Goal: Task Accomplishment & Management: Use online tool/utility

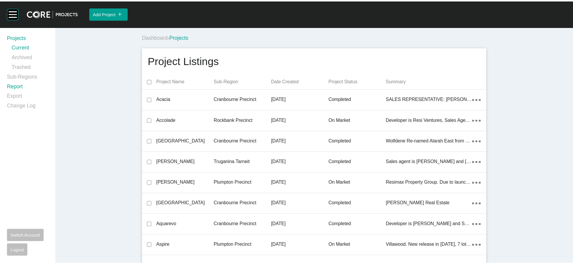
scroll to position [17884, 0]
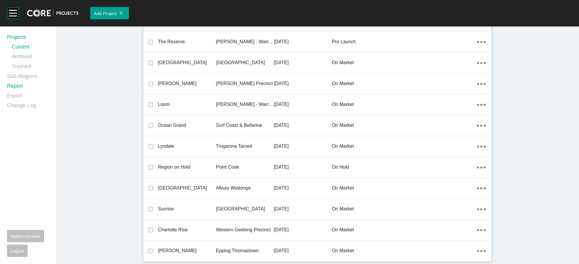
click at [11, 92] on link "Report" at bounding box center [28, 87] width 42 height 10
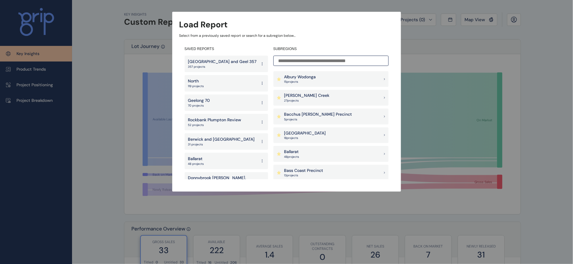
click at [236, 64] on div "Melbourne and Geel 357 357 projects" at bounding box center [227, 64] width 84 height 16
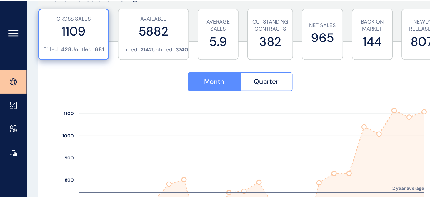
scroll to position [231, 0]
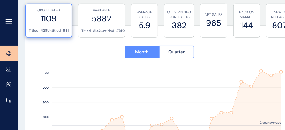
click at [184, 49] on span "Quarter" at bounding box center [177, 52] width 16 height 6
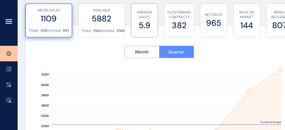
click at [151, 20] on label "5.9" at bounding box center [144, 25] width 21 height 11
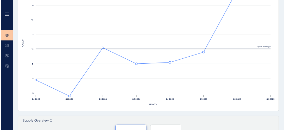
scroll to position [152, 0]
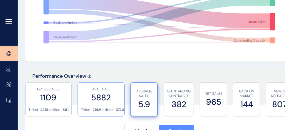
click at [90, 101] on label "5882" at bounding box center [101, 97] width 41 height 11
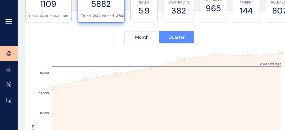
scroll to position [254, 0]
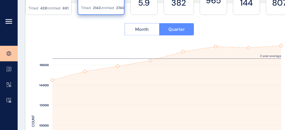
click at [136, 31] on span "Month" at bounding box center [142, 29] width 14 height 6
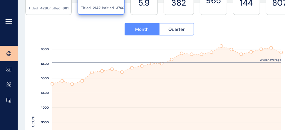
click at [179, 31] on span "Quarter" at bounding box center [177, 29] width 16 height 6
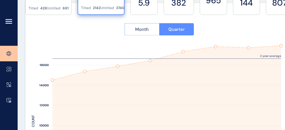
click at [144, 27] on span "Month" at bounding box center [142, 29] width 14 height 6
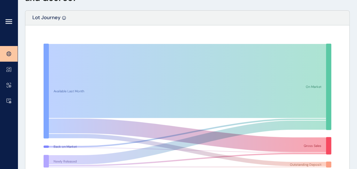
scroll to position [0, 0]
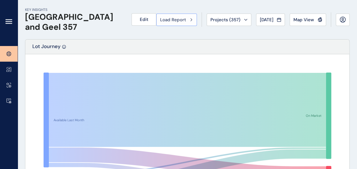
click at [190, 19] on icon at bounding box center [191, 20] width 2 height 4
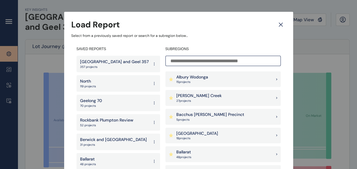
click at [101, 83] on div "North 119 projects" at bounding box center [118, 83] width 84 height 16
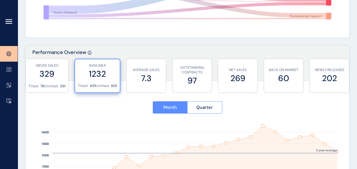
scroll to position [163, 0]
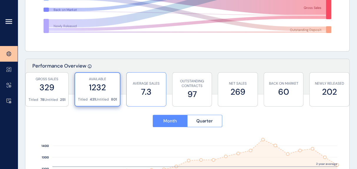
click at [132, 89] on label "7.3" at bounding box center [146, 91] width 34 height 11
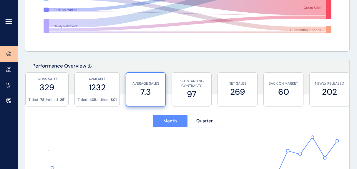
click at [193, 119] on button "Quarter" at bounding box center [204, 120] width 35 height 12
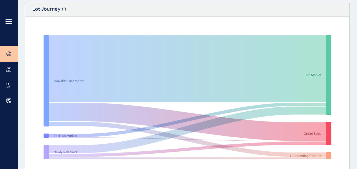
scroll to position [0, 0]
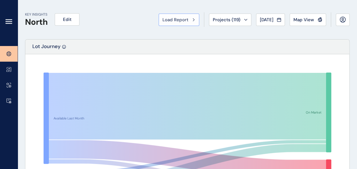
click at [162, 20] on span "Load Report" at bounding box center [175, 20] width 26 height 6
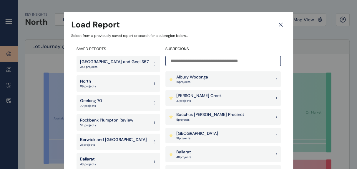
click at [280, 24] on icon at bounding box center [281, 25] width 4 height 4
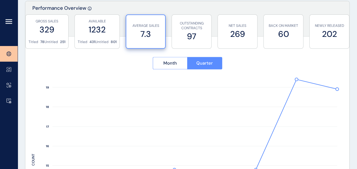
scroll to position [201, 0]
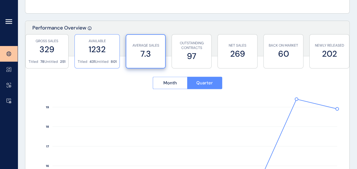
click at [101, 45] on label "1232" at bounding box center [97, 49] width 39 height 11
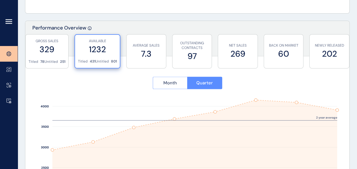
click at [177, 79] on button "Month" at bounding box center [170, 82] width 35 height 12
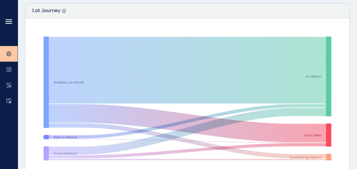
scroll to position [0, 0]
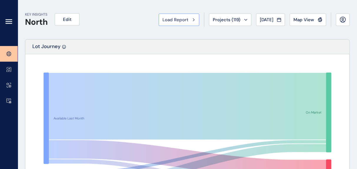
click at [162, 20] on span "Load Report" at bounding box center [175, 20] width 26 height 6
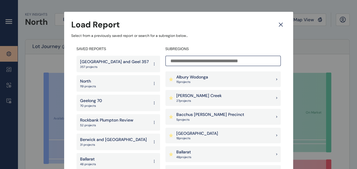
click at [119, 103] on div "Geelong 70 70 projects" at bounding box center [118, 102] width 84 height 16
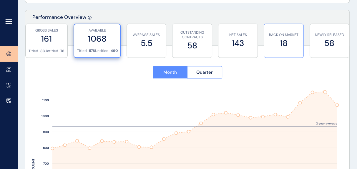
scroll to position [208, 0]
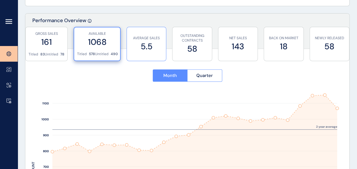
click at [151, 45] on label "5.5" at bounding box center [146, 46] width 33 height 11
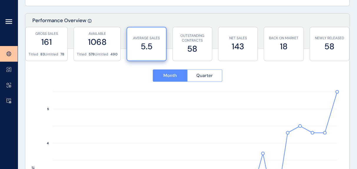
click at [199, 78] on span "Quarter" at bounding box center [204, 75] width 16 height 6
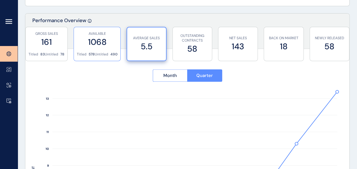
click at [108, 45] on label "1068" at bounding box center [97, 41] width 41 height 11
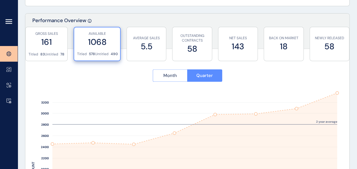
click at [161, 73] on button "Month" at bounding box center [170, 75] width 35 height 12
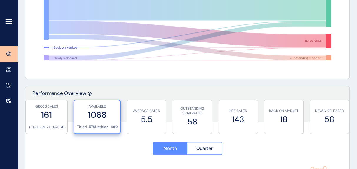
scroll to position [0, 0]
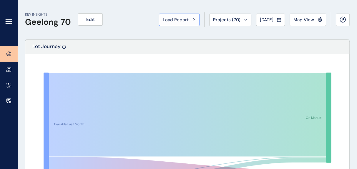
click at [163, 19] on span "Load Report" at bounding box center [176, 20] width 26 height 6
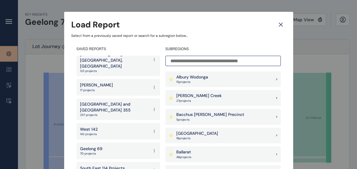
scroll to position [134, 0]
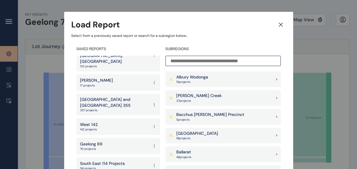
click at [110, 118] on div "West 142 142 projects" at bounding box center [118, 126] width 84 height 16
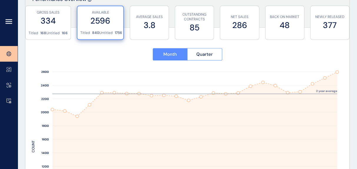
scroll to position [226, 0]
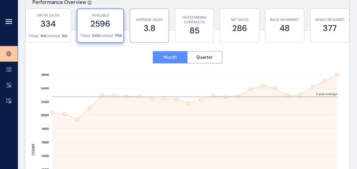
click at [147, 24] on label "3.8" at bounding box center [149, 27] width 33 height 11
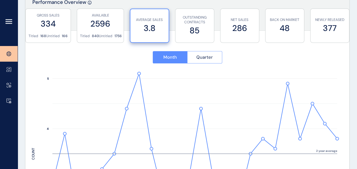
click at [202, 59] on span "Quarter" at bounding box center [204, 57] width 16 height 6
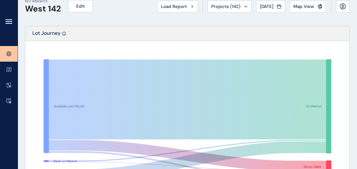
scroll to position [0, 0]
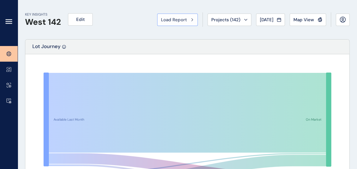
click at [161, 19] on span "Load Report" at bounding box center [174, 20] width 26 height 6
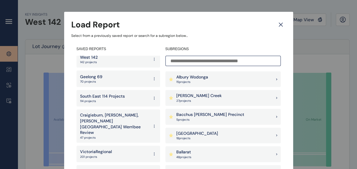
scroll to position [203, 0]
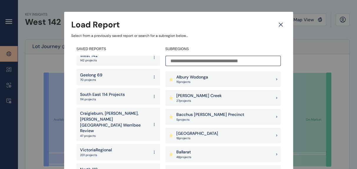
click at [107, 97] on p "114 projects" at bounding box center [102, 99] width 45 height 4
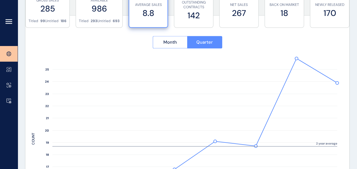
scroll to position [234, 0]
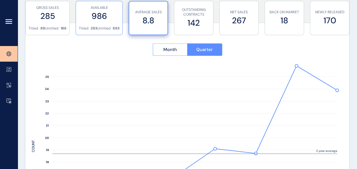
click at [101, 27] on p "Untitled" at bounding box center [104, 28] width 14 height 5
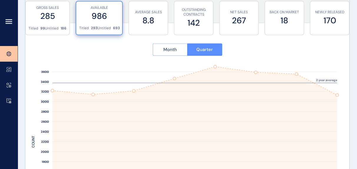
click at [163, 52] on span "Month" at bounding box center [170, 49] width 14 height 6
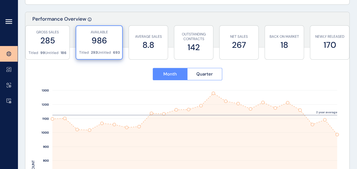
scroll to position [198, 0]
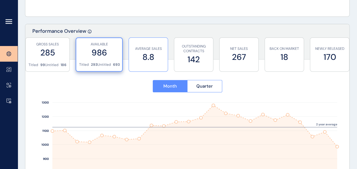
click at [157, 59] on label "8.8" at bounding box center [148, 56] width 33 height 11
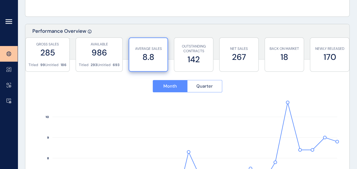
click at [200, 87] on span "Quarter" at bounding box center [204, 86] width 16 height 6
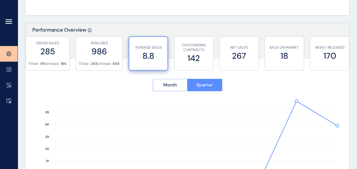
scroll to position [0, 0]
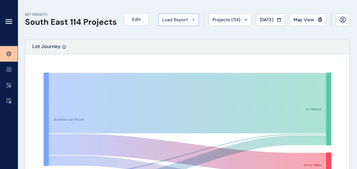
click at [170, 25] on button "Load Report" at bounding box center [178, 20] width 41 height 12
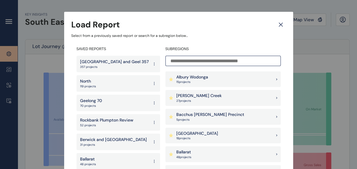
click at [93, 83] on p "North" at bounding box center [88, 81] width 16 height 6
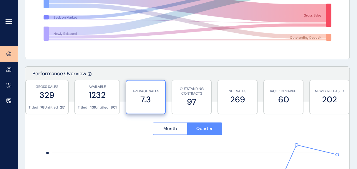
scroll to position [157, 0]
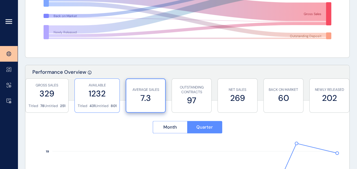
click at [102, 88] on label "1232" at bounding box center [97, 93] width 39 height 11
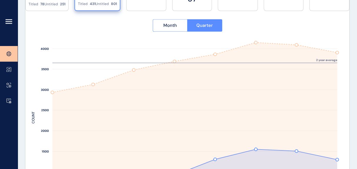
scroll to position [237, 0]
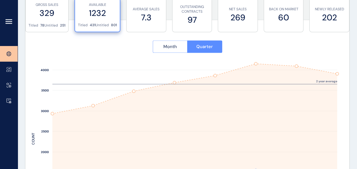
click at [169, 49] on span "Month" at bounding box center [170, 47] width 14 height 6
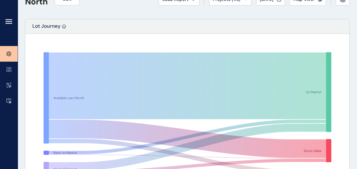
scroll to position [5, 0]
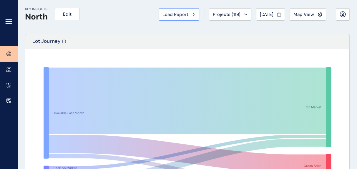
click at [159, 19] on button "Load Report" at bounding box center [179, 14] width 41 height 12
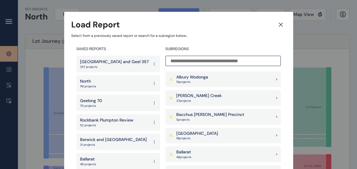
scroll to position [108, 0]
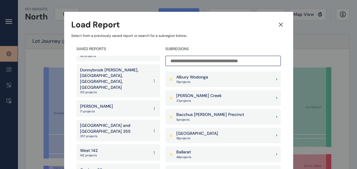
click at [93, 147] on p "West 142" at bounding box center [89, 150] width 18 height 6
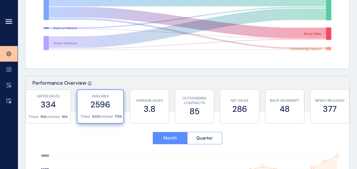
scroll to position [155, 0]
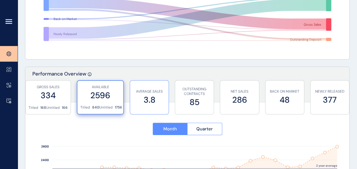
drag, startPoint x: 141, startPoint y: 86, endPoint x: 142, endPoint y: 89, distance: 3.8
click at [141, 86] on div "AVERAGE SALES 3.8" at bounding box center [149, 97] width 33 height 34
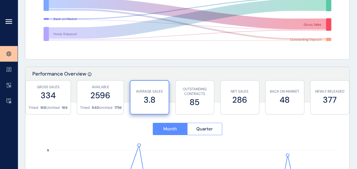
click at [211, 135] on button "Quarter" at bounding box center [204, 128] width 35 height 12
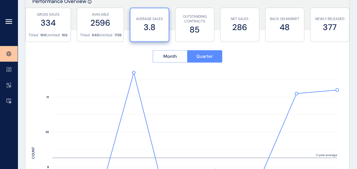
scroll to position [244, 0]
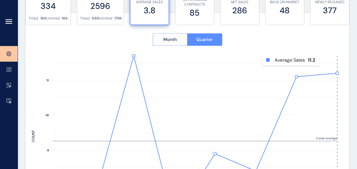
click at [332, 64] on rect at bounding box center [326, 136] width 20 height 160
click at [92, 17] on p "840" at bounding box center [95, 18] width 7 height 5
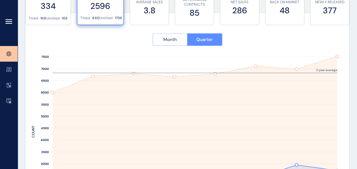
click at [156, 36] on button "Month" at bounding box center [170, 39] width 35 height 12
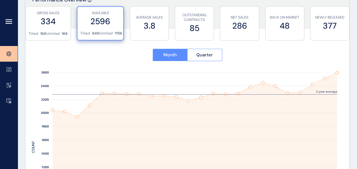
scroll to position [219, 0]
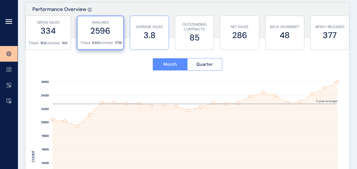
click at [160, 33] on label "3.8" at bounding box center [149, 34] width 33 height 11
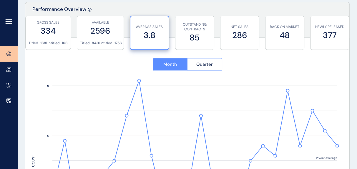
click at [196, 62] on span "Quarter" at bounding box center [204, 64] width 16 height 6
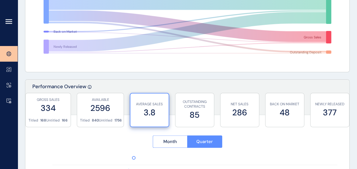
scroll to position [0, 0]
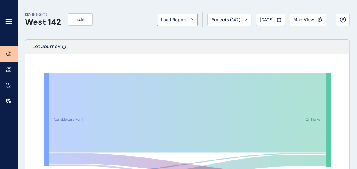
click at [157, 25] on button "Load Report" at bounding box center [177, 20] width 41 height 12
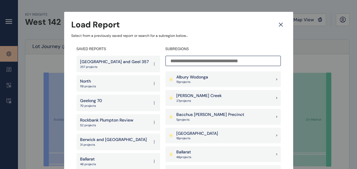
click at [120, 59] on p "[GEOGRAPHIC_DATA] and Geel 357" at bounding box center [114, 62] width 69 height 6
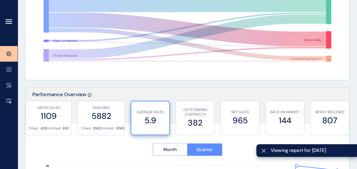
scroll to position [159, 0]
